Goal: Task Accomplishment & Management: Complete application form

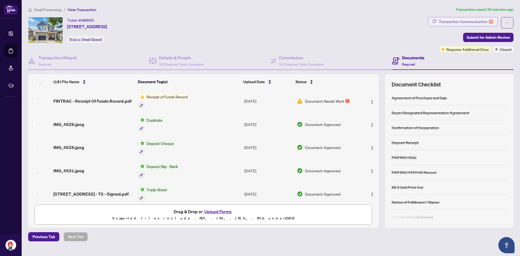
click at [465, 22] on div "Transaction Communication 2" at bounding box center [466, 21] width 55 height 9
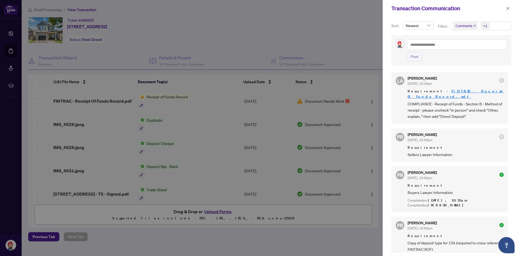
click at [211, 213] on div at bounding box center [260, 128] width 520 height 256
click at [510, 9] on button "button" at bounding box center [507, 8] width 7 height 6
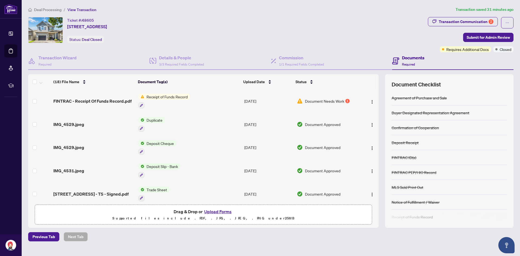
click at [216, 214] on button "Upload Forms" at bounding box center [218, 211] width 31 height 7
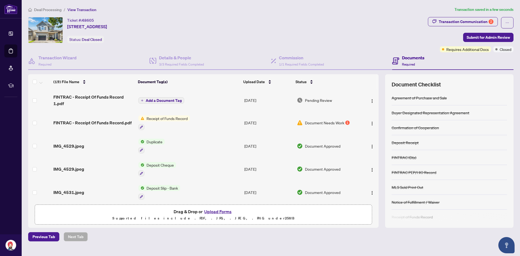
scroll to position [35, 0]
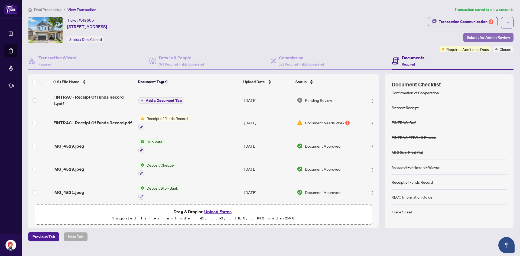
click at [490, 36] on span "Submit for Admin Review" at bounding box center [487, 37] width 43 height 9
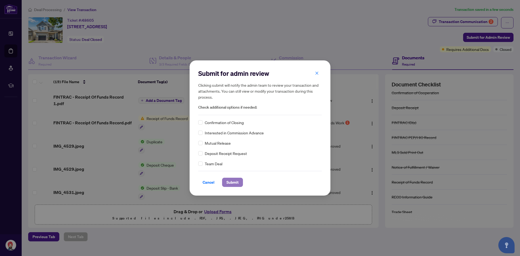
click at [234, 184] on span "Submit" at bounding box center [232, 182] width 12 height 9
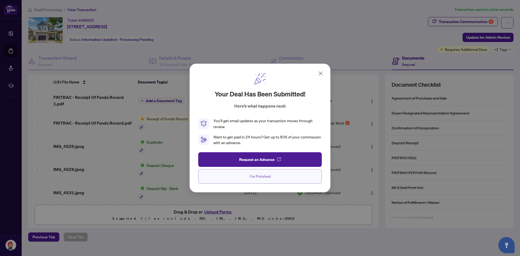
click at [252, 181] on button "I'm Finished" at bounding box center [259, 176] width 123 height 15
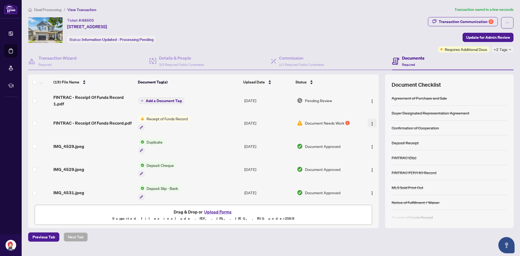
click at [370, 123] on img "button" at bounding box center [372, 124] width 4 height 4
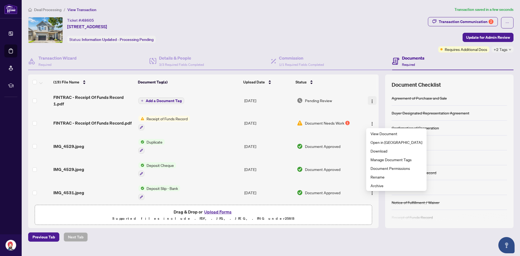
click at [371, 101] on img "button" at bounding box center [372, 101] width 4 height 4
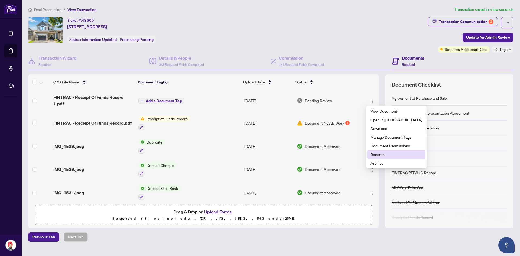
click at [381, 155] on span "Rename" at bounding box center [396, 154] width 52 height 6
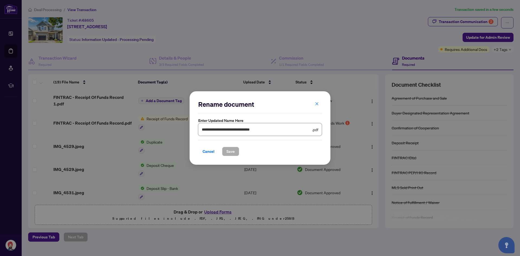
click at [272, 131] on input "**********" at bounding box center [256, 129] width 109 height 6
drag, startPoint x: 272, startPoint y: 132, endPoint x: 91, endPoint y: 115, distance: 182.4
click at [91, 115] on div "**********" at bounding box center [260, 128] width 520 height 256
type input "**********"
click at [231, 149] on span "Save" at bounding box center [230, 151] width 8 height 9
